Goal: Find specific page/section: Find specific page/section

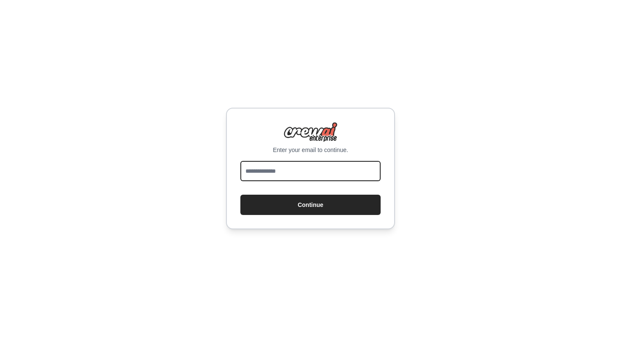
click at [290, 172] on input "email" at bounding box center [310, 171] width 140 height 20
type input "**********"
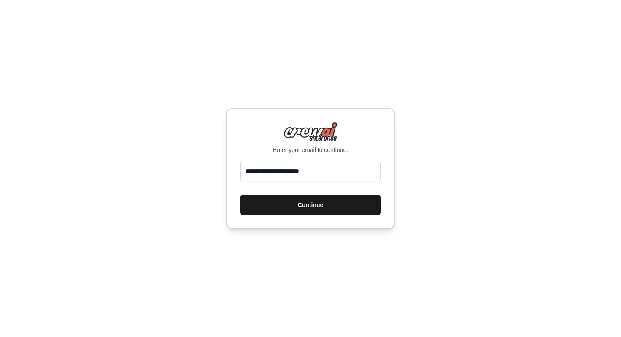
click at [292, 209] on button "Continue" at bounding box center [310, 205] width 140 height 20
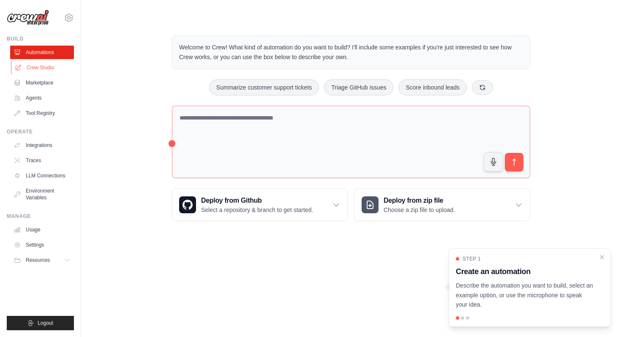
click at [50, 69] on link "Crew Studio" at bounding box center [43, 68] width 64 height 14
